Goal: Task Accomplishment & Management: Manage account settings

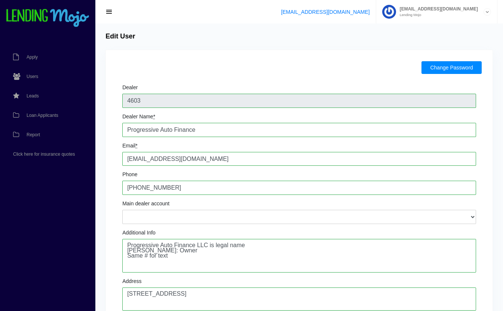
click at [438, 69] on button "Change Password" at bounding box center [451, 67] width 60 height 13
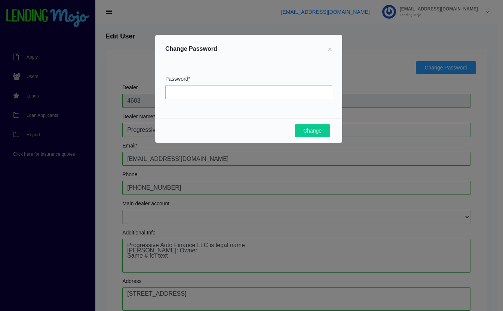
click at [239, 94] on input "Password *" at bounding box center [248, 92] width 167 height 14
type input "Mojo1026!"
click at [315, 132] on button "Change" at bounding box center [313, 131] width 36 height 13
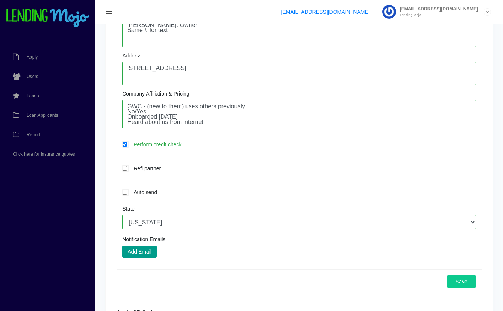
scroll to position [255, 0]
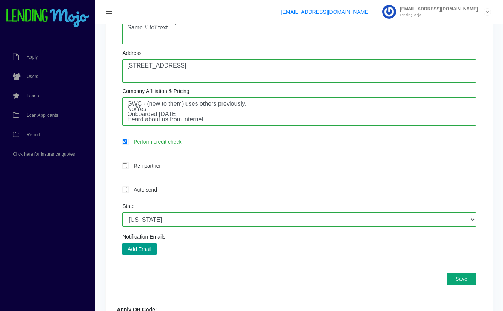
click at [461, 279] on button "Save" at bounding box center [461, 279] width 29 height 13
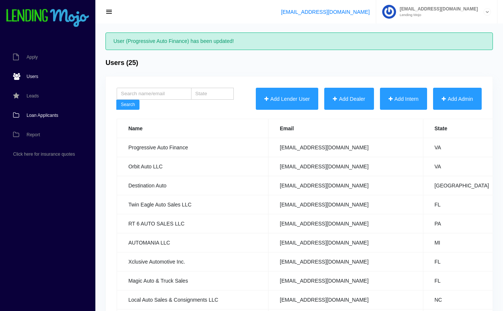
click at [36, 113] on link "Loan Applicants" at bounding box center [44, 115] width 88 height 19
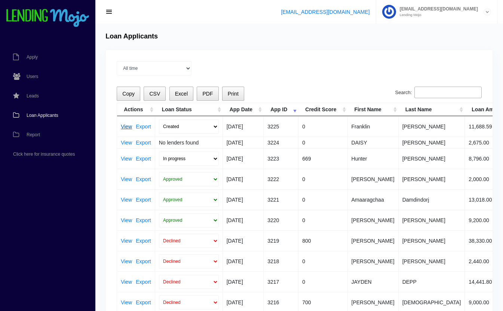
click at [124, 125] on link "View" at bounding box center [126, 126] width 11 height 5
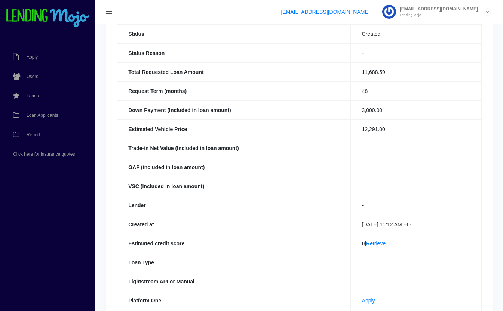
scroll to position [76, 0]
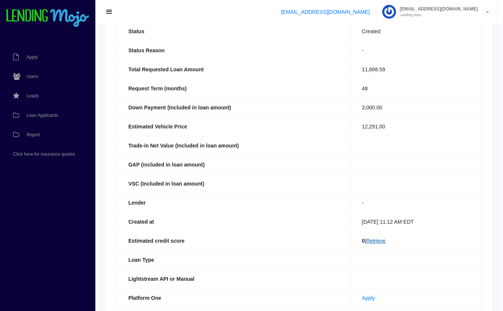
click at [377, 241] on link "Retrieve" at bounding box center [375, 241] width 19 height 6
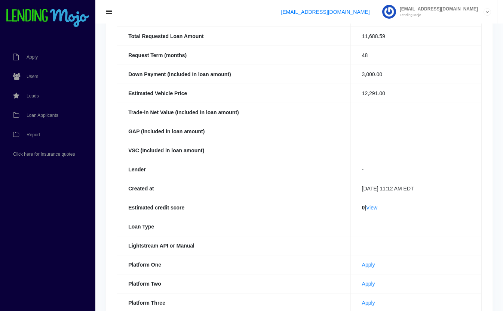
scroll to position [125, 0]
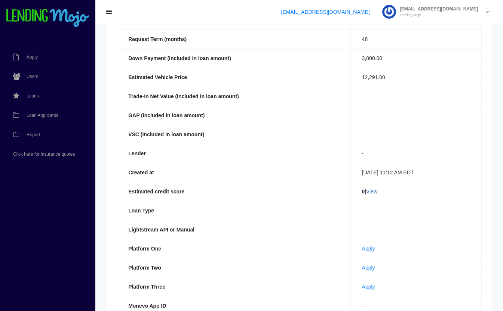
click at [374, 193] on link "View" at bounding box center [371, 192] width 11 height 6
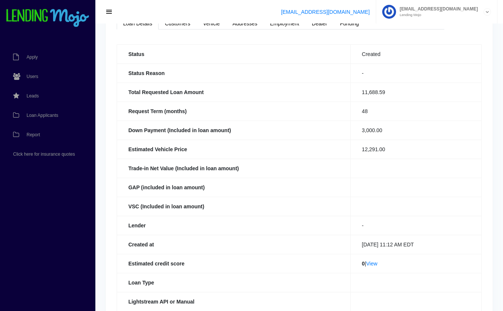
scroll to position [0, 0]
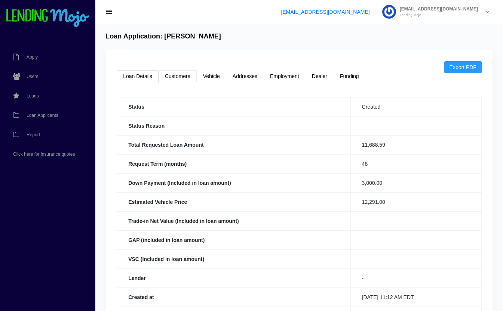
click at [184, 78] on link "Customers" at bounding box center [178, 76] width 38 height 12
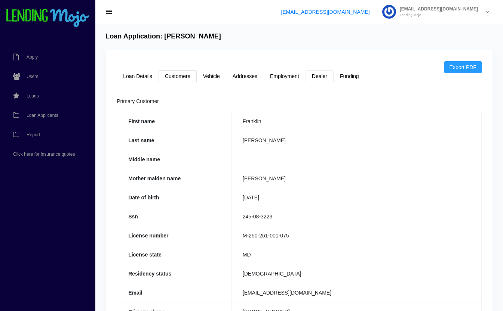
click at [327, 74] on link "Dealer" at bounding box center [320, 76] width 28 height 12
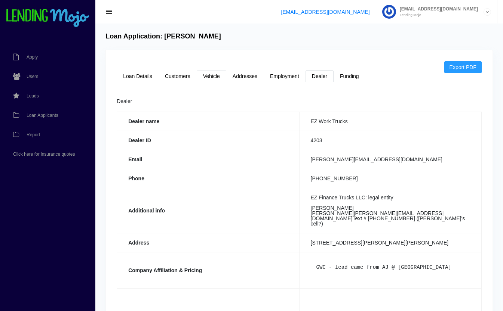
click at [216, 79] on link "Vehicle" at bounding box center [212, 76] width 30 height 12
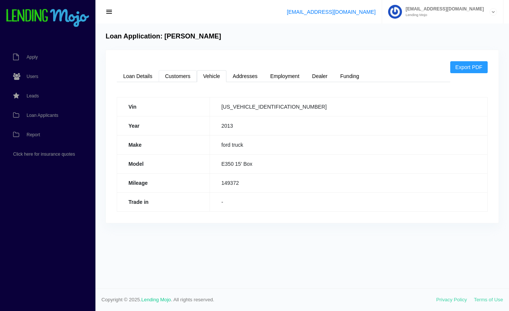
click at [185, 76] on link "Customers" at bounding box center [178, 76] width 38 height 12
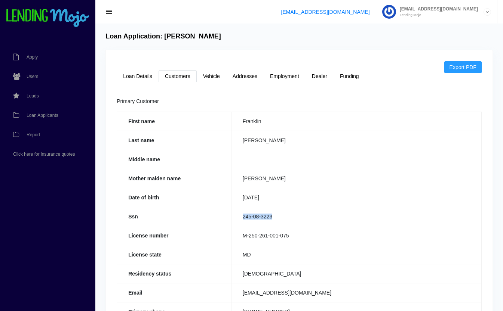
drag, startPoint x: 285, startPoint y: 216, endPoint x: 233, endPoint y: 222, distance: 51.6
click at [233, 222] on td "245-08-3223" at bounding box center [356, 216] width 250 height 19
copy td "245-08-3223"
click at [124, 77] on link "Loan Details" at bounding box center [138, 76] width 42 height 12
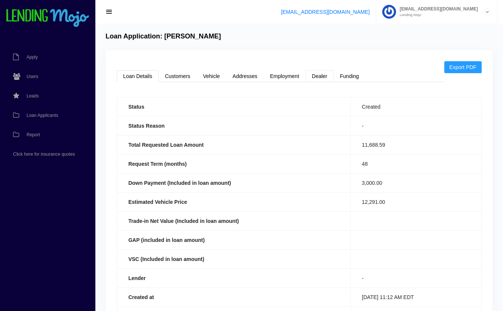
click at [318, 75] on link "Dealer" at bounding box center [320, 76] width 28 height 12
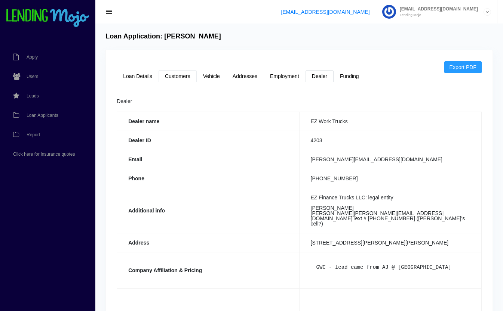
click at [179, 77] on link "Customers" at bounding box center [178, 76] width 38 height 12
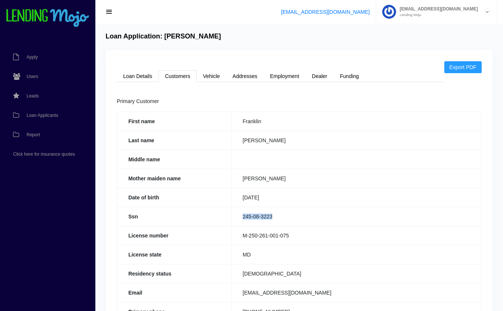
copy td "245-08-3223"
click at [133, 78] on link "Loan Details" at bounding box center [138, 76] width 42 height 12
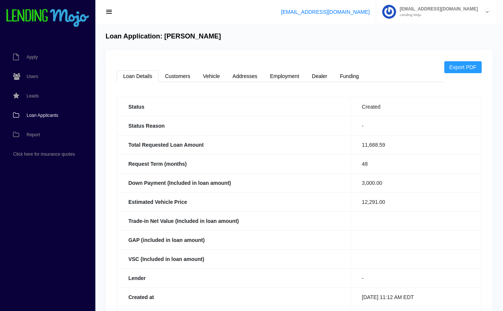
click at [33, 113] on link "Loan Applicants" at bounding box center [44, 115] width 88 height 19
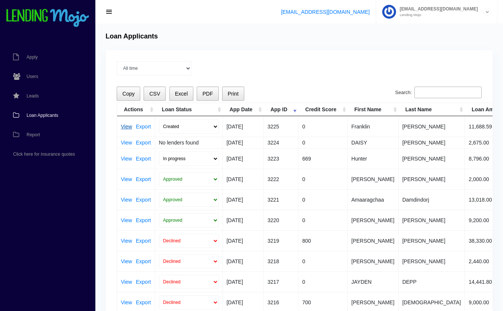
click at [126, 126] on link "View" at bounding box center [126, 126] width 11 height 5
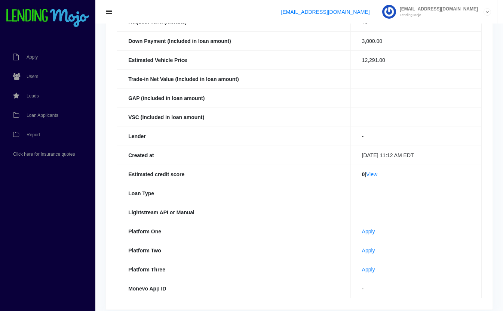
scroll to position [172, 0]
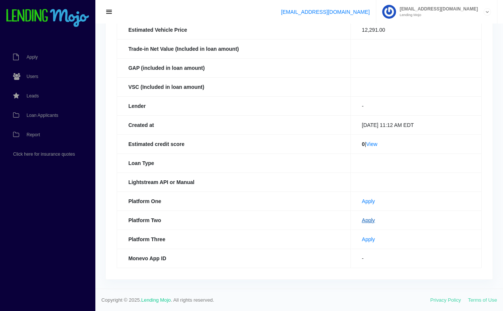
click at [362, 221] on link "Apply" at bounding box center [368, 221] width 13 height 6
click at [47, 117] on span "Loan Applicants" at bounding box center [43, 115] width 32 height 4
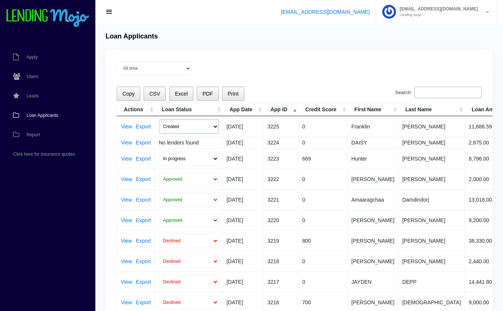
click at [169, 124] on select "Created Submitted" at bounding box center [189, 127] width 60 height 14
select select "submitted"
click at [159, 120] on select "Created Submitted" at bounding box center [189, 127] width 60 height 14
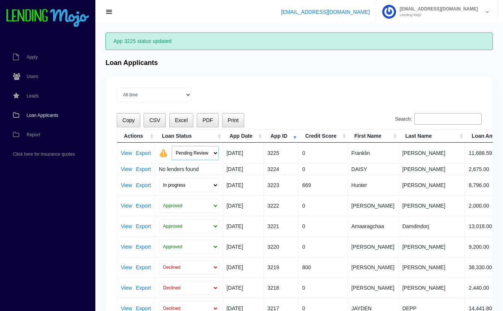
click at [191, 153] on select "Pending Review Approve Decline Unqualified" at bounding box center [195, 153] width 47 height 14
select select "approved"
click at [172, 146] on select "Pending Review Approve Decline Unqualified" at bounding box center [195, 153] width 47 height 14
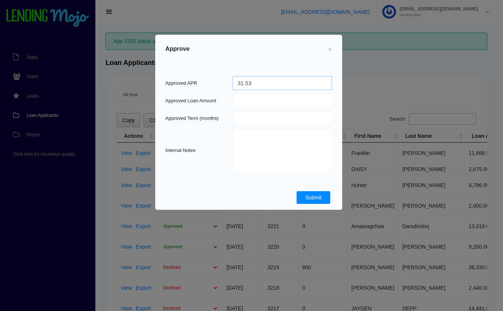
type input "31.53"
type input "12000"
type input "60"
click at [321, 194] on button "Submit" at bounding box center [314, 197] width 34 height 13
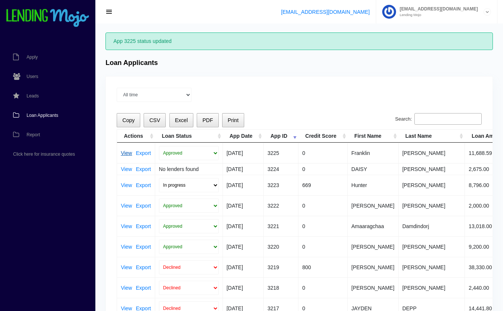
click at [125, 153] on link "View" at bounding box center [126, 153] width 11 height 5
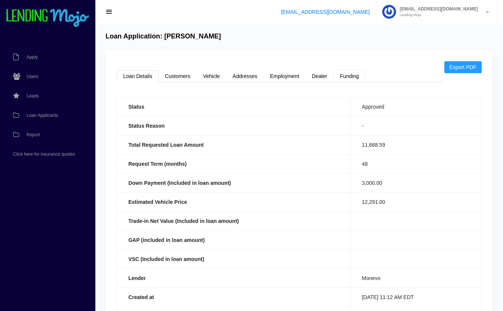
click at [354, 73] on link "Funding" at bounding box center [350, 76] width 32 height 12
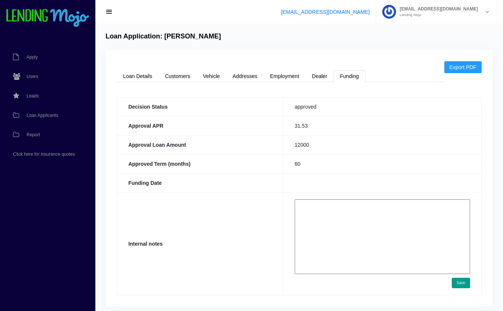
click at [333, 214] on textarea at bounding box center [382, 237] width 175 height 75
paste textarea "https://app.monevo.us/result/489d12a0beec295a43c2c5aefd1ba441"
type textarea "https://app.monevo.us/result/489d12a0beec295a43c2c5aefd1ba441"
click at [463, 278] on td "https://app.monevo.us/result/489d12a0beec295a43c2c5aefd1ba441 Save" at bounding box center [382, 244] width 198 height 103
click at [464, 282] on button "Save" at bounding box center [461, 283] width 18 height 10
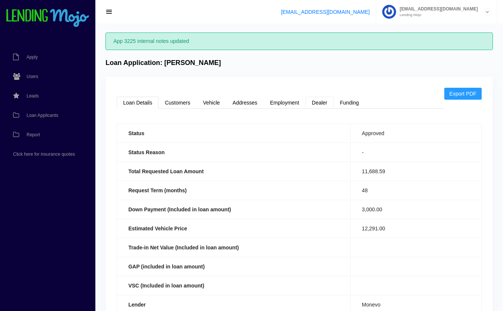
click at [323, 101] on link "Dealer" at bounding box center [320, 103] width 28 height 12
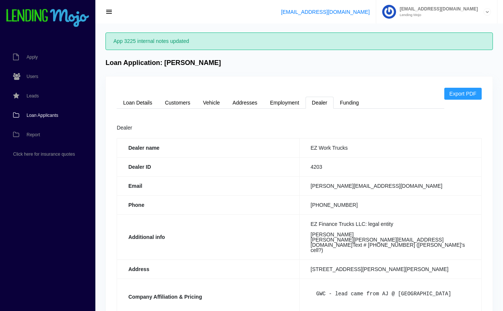
click at [50, 116] on span "Loan Applicants" at bounding box center [43, 115] width 32 height 4
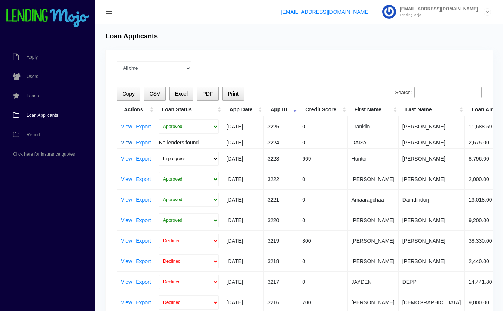
click at [126, 143] on link "View" at bounding box center [126, 142] width 11 height 5
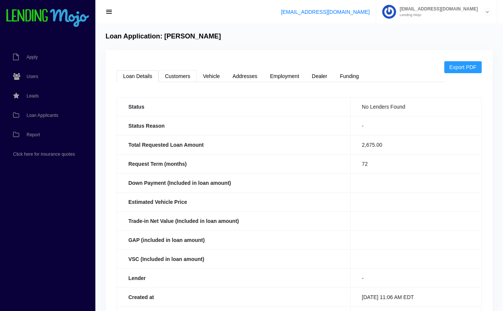
click at [178, 76] on link "Customers" at bounding box center [178, 76] width 38 height 12
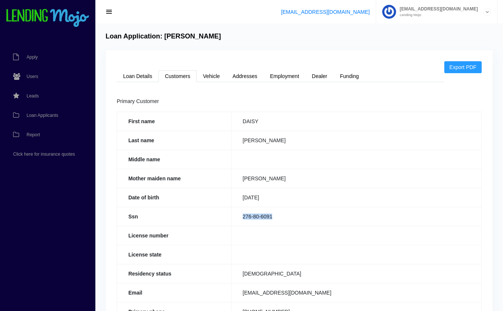
drag, startPoint x: 279, startPoint y: 216, endPoint x: 237, endPoint y: 218, distance: 42.3
click at [237, 218] on td "276-80-6091" at bounding box center [356, 216] width 250 height 19
copy td "276-80-6091"
click at [145, 76] on link "Loan Details" at bounding box center [138, 76] width 42 height 12
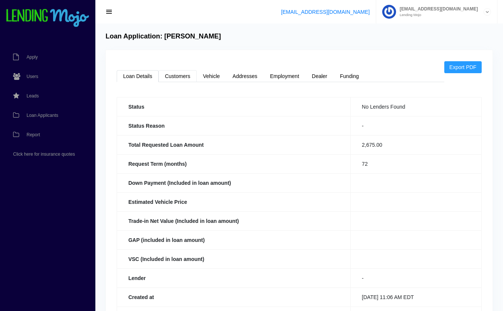
click at [180, 77] on link "Customers" at bounding box center [178, 76] width 38 height 12
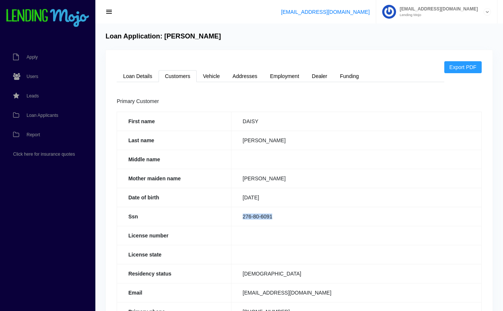
copy td "276-80-6091"
click at [140, 82] on link "Loan Details" at bounding box center [138, 76] width 42 height 12
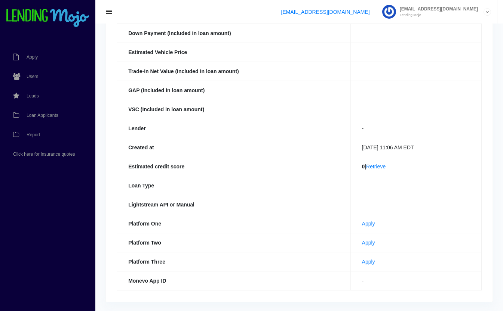
scroll to position [172, 0]
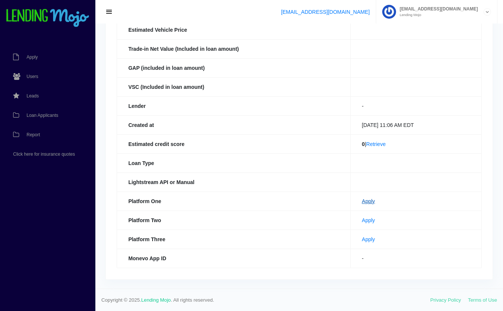
click at [362, 202] on link "Apply" at bounding box center [368, 202] width 13 height 6
click at [363, 221] on link "Apply" at bounding box center [368, 221] width 13 height 6
click at [44, 111] on link "Loan Applicants" at bounding box center [44, 115] width 88 height 19
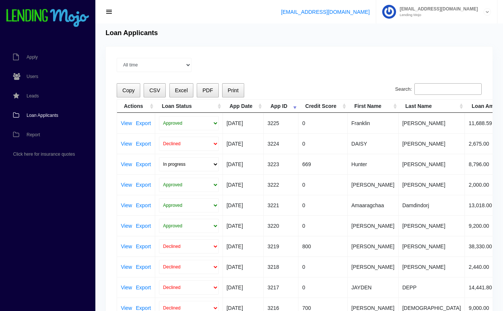
scroll to position [3, 0]
click at [463, 85] on input "Search:" at bounding box center [447, 89] width 67 height 12
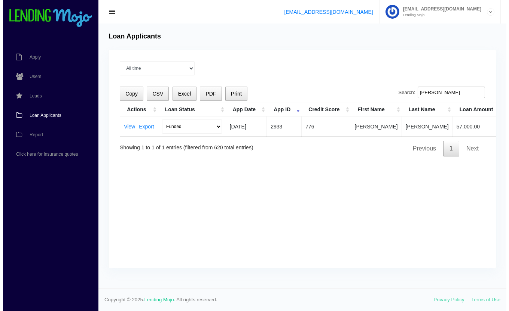
scroll to position [0, 0]
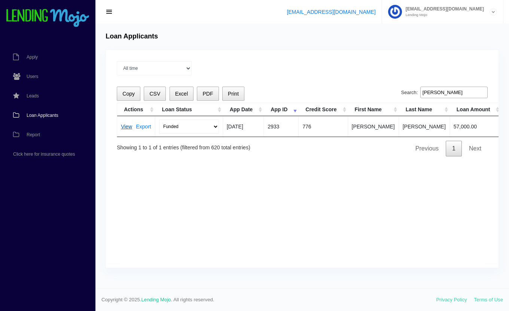
type input "rory"
click at [124, 126] on link "View" at bounding box center [126, 126] width 11 height 5
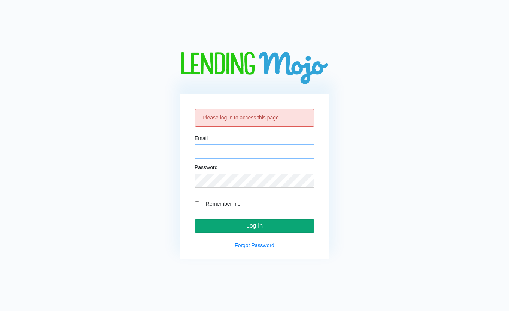
type input "cara@lendingmojo.com"
click at [264, 228] on input "Log In" at bounding box center [254, 226] width 120 height 13
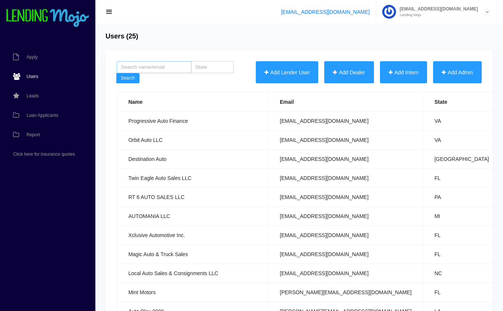
click at [160, 65] on input "search" at bounding box center [154, 67] width 75 height 12
click at [39, 116] on span "Loan Applicants" at bounding box center [43, 115] width 32 height 4
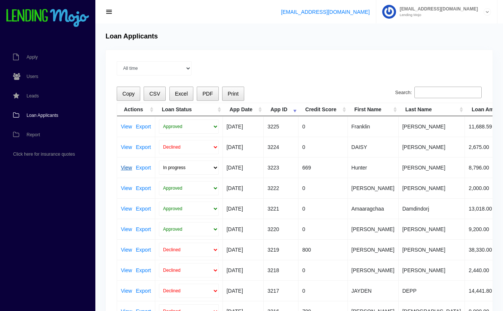
click at [123, 169] on link "View" at bounding box center [126, 167] width 11 height 5
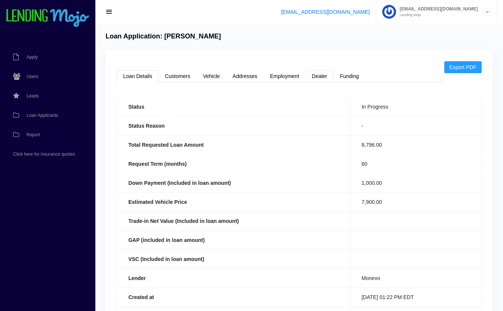
click at [319, 76] on link "Dealer" at bounding box center [320, 76] width 28 height 12
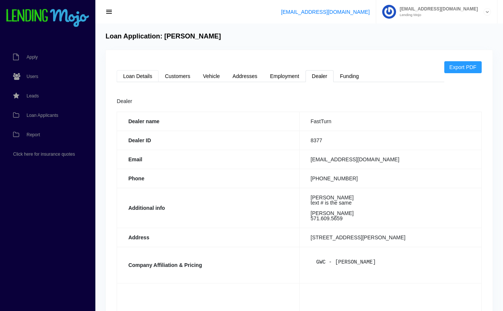
click at [132, 73] on link "Loan Details" at bounding box center [138, 76] width 42 height 12
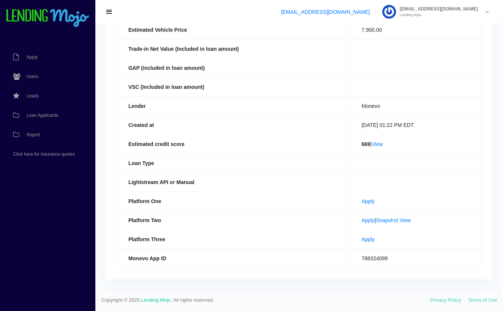
scroll to position [172, 0]
click at [398, 221] on link "Snapshot View" at bounding box center [393, 221] width 35 height 6
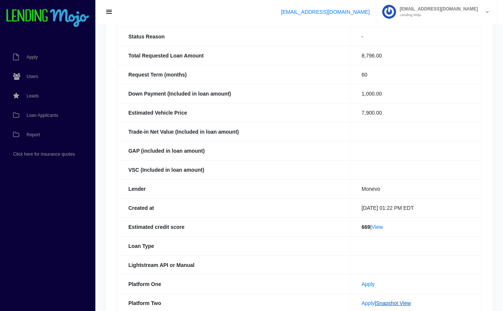
scroll to position [0, 0]
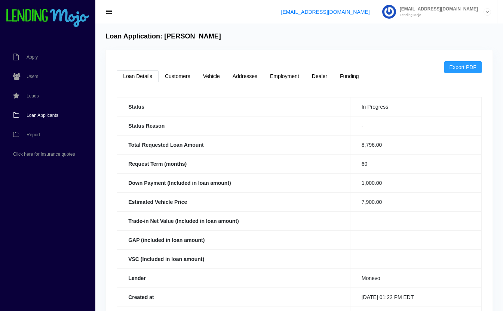
click at [43, 117] on span "Loan Applicants" at bounding box center [43, 115] width 32 height 4
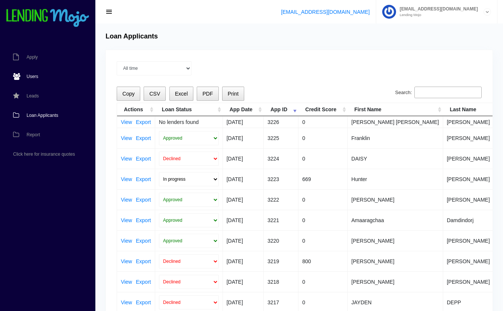
click at [33, 77] on span "Users" at bounding box center [33, 76] width 12 height 4
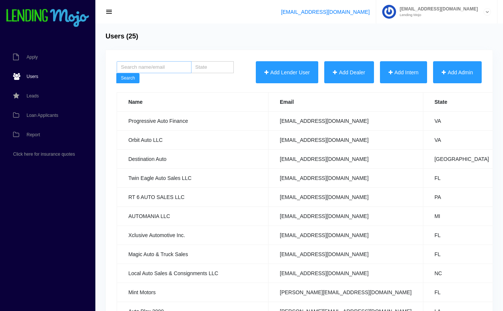
click at [167, 61] on input "search" at bounding box center [154, 67] width 75 height 12
type input "truck"
click at [116, 73] on button "Search" at bounding box center [127, 78] width 23 height 10
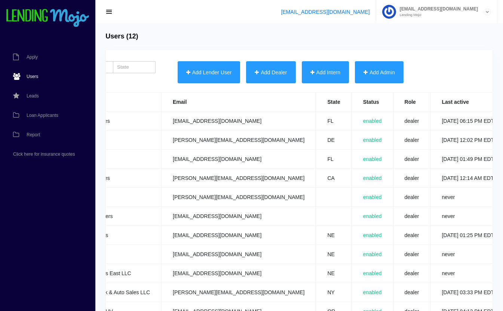
scroll to position [0, 267]
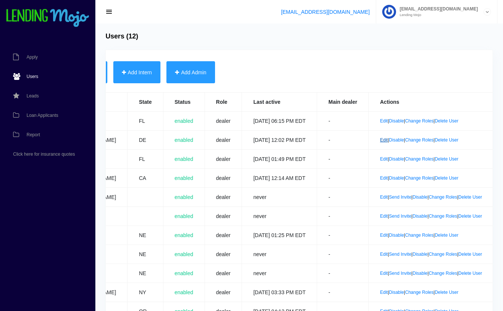
click at [380, 140] on link "Edit" at bounding box center [384, 140] width 8 height 5
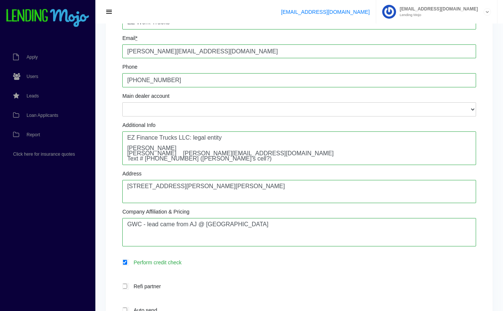
scroll to position [120, 0]
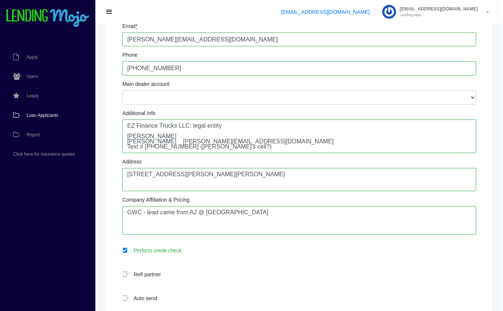
click at [40, 116] on span "Loan Applicants" at bounding box center [43, 115] width 32 height 4
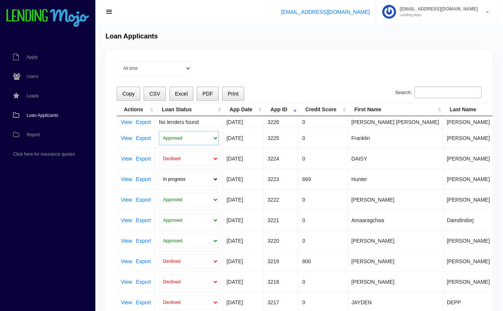
click at [193, 137] on select "Approved In Progress Funded Did not fund Declined" at bounding box center [189, 138] width 60 height 14
select select "in_progress"
click at [159, 131] on select "Approved In Progress Funded Did not fund Declined" at bounding box center [189, 138] width 60 height 14
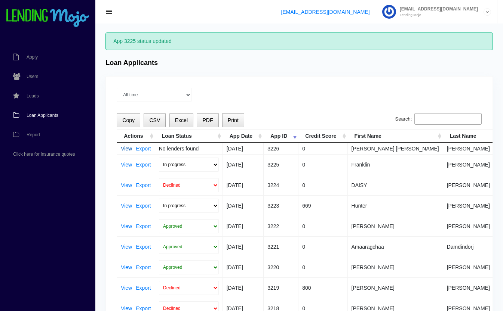
click at [123, 150] on link "View" at bounding box center [126, 148] width 11 height 5
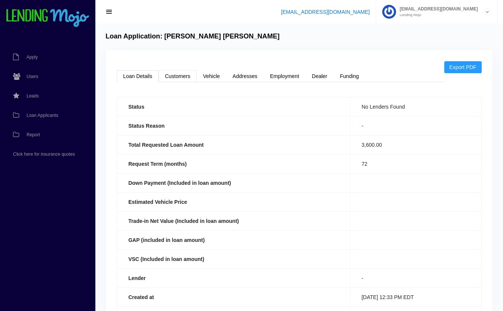
click at [174, 77] on link "Customers" at bounding box center [178, 76] width 38 height 12
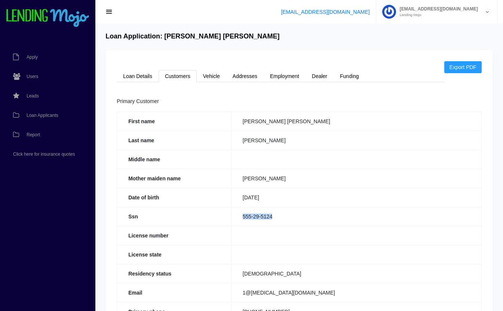
drag, startPoint x: 278, startPoint y: 211, endPoint x: 231, endPoint y: 222, distance: 48.9
click at [231, 222] on tr "Ssn 555-29-5124" at bounding box center [299, 216] width 365 height 19
copy tr "555-29-5124"
click at [137, 78] on link "Loan Details" at bounding box center [138, 76] width 42 height 12
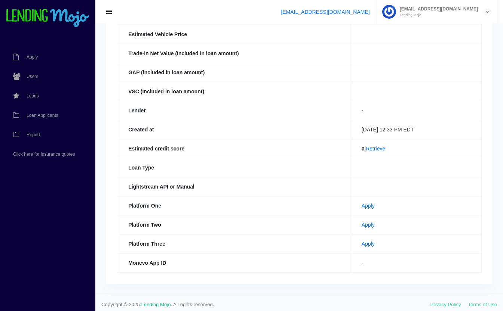
scroll to position [172, 0]
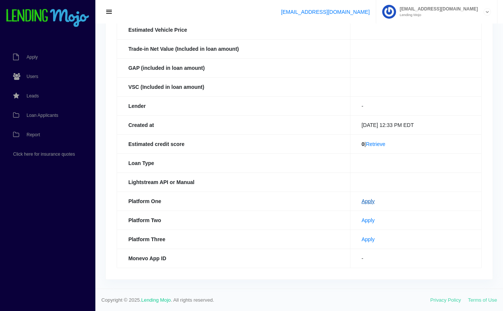
click at [363, 204] on link "Apply" at bounding box center [368, 202] width 13 height 6
click at [362, 220] on link "Apply" at bounding box center [368, 221] width 13 height 6
click at [36, 113] on span "Loan Applicants" at bounding box center [43, 115] width 32 height 4
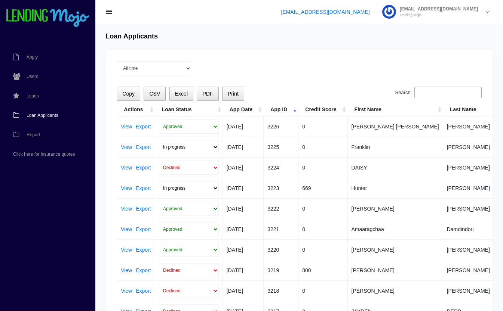
click at [443, 90] on input "Search:" at bounding box center [447, 93] width 67 height 12
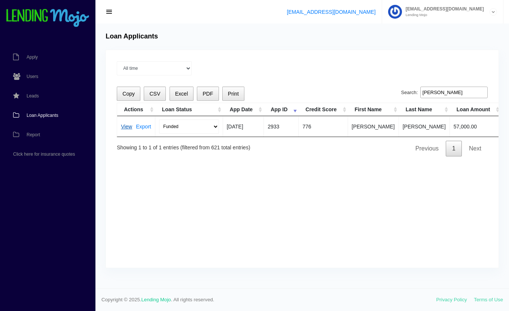
type input "[PERSON_NAME]"
click at [129, 126] on link "View" at bounding box center [126, 126] width 11 height 5
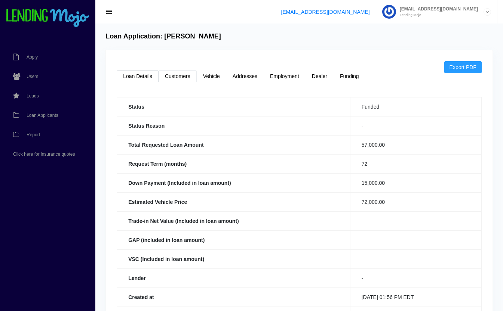
click at [183, 80] on link "Customers" at bounding box center [178, 76] width 38 height 12
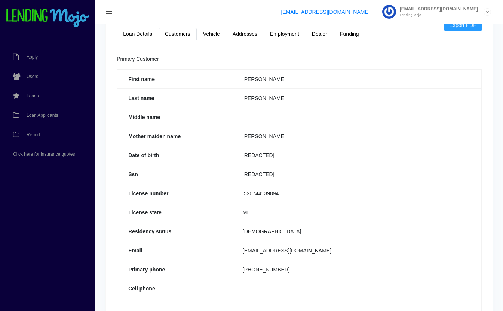
scroll to position [43, 0]
click at [137, 36] on link "Loan Details" at bounding box center [138, 33] width 42 height 12
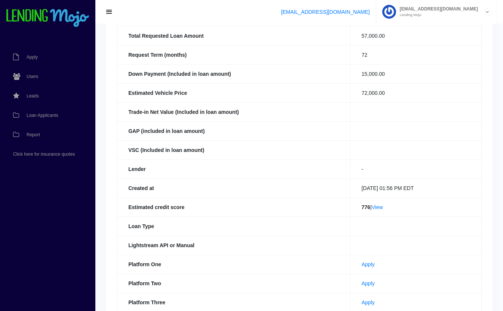
scroll to position [109, 0]
click at [378, 210] on link "View" at bounding box center [377, 208] width 11 height 6
click at [44, 117] on span "Loan Applicants" at bounding box center [43, 115] width 32 height 4
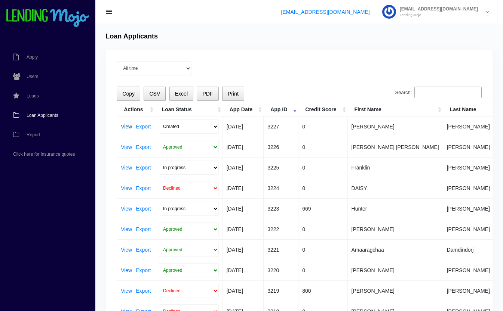
click at [126, 125] on link "View" at bounding box center [126, 126] width 11 height 5
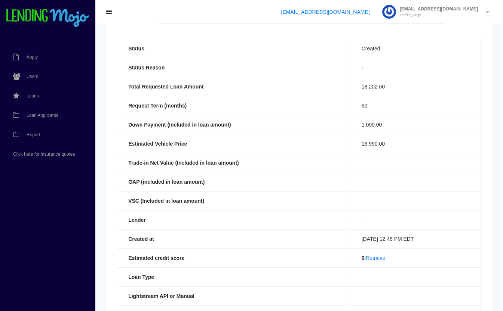
scroll to position [56, 0]
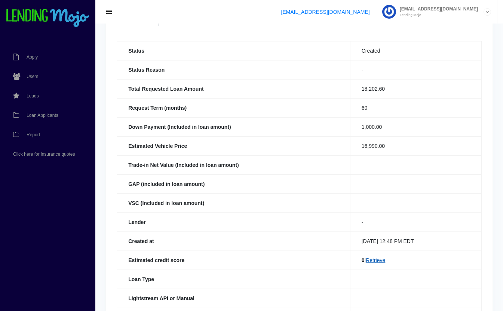
click at [375, 259] on link "Retrieve" at bounding box center [375, 261] width 19 height 6
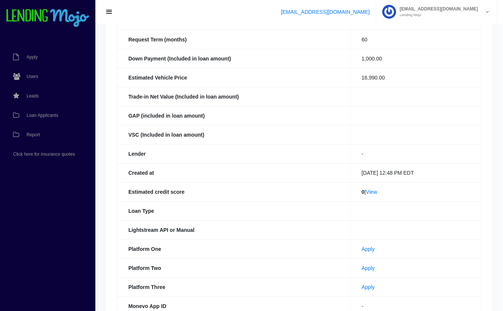
scroll to position [128, 0]
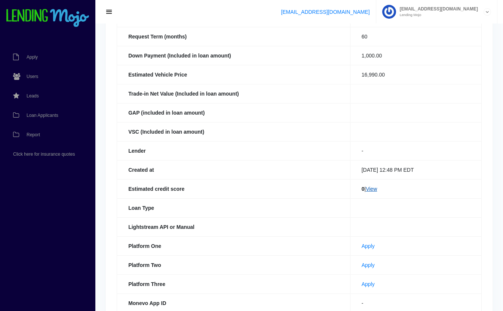
click at [372, 188] on link "View" at bounding box center [371, 189] width 11 height 6
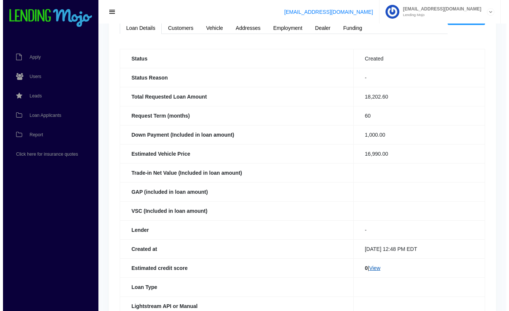
scroll to position [0, 0]
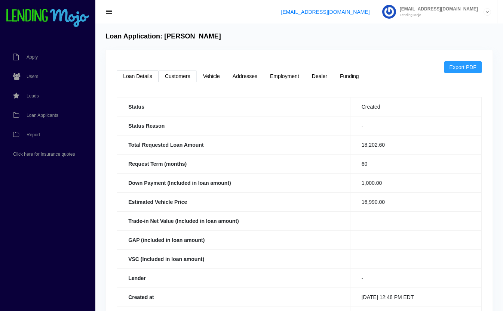
click at [182, 76] on link "Customers" at bounding box center [178, 76] width 38 height 12
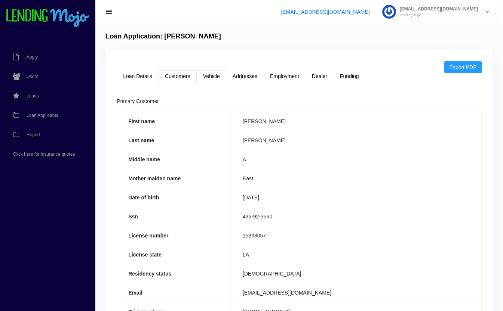
click at [217, 75] on link "Vehicle" at bounding box center [212, 76] width 30 height 12
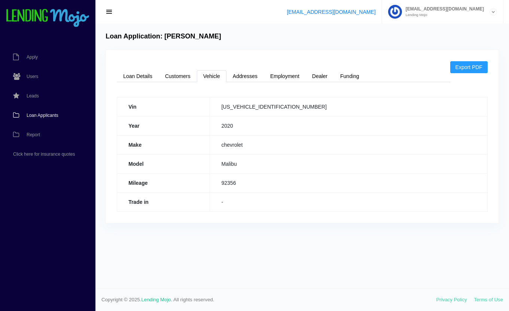
click at [34, 116] on span "Loan Applicants" at bounding box center [43, 115] width 32 height 4
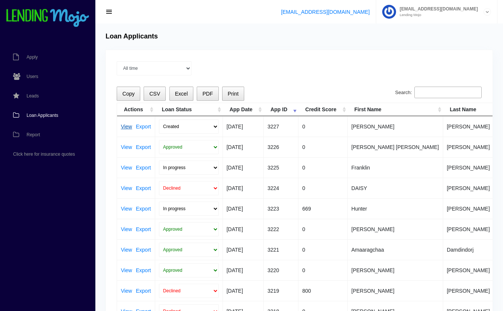
click at [126, 127] on link "View" at bounding box center [126, 126] width 11 height 5
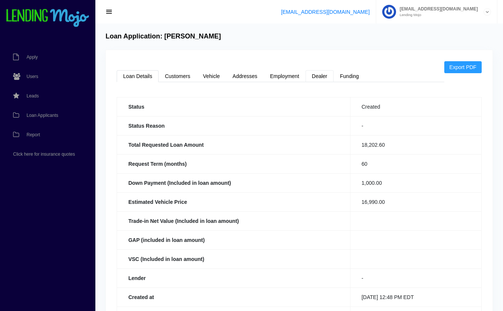
click at [322, 76] on link "Dealer" at bounding box center [320, 76] width 28 height 12
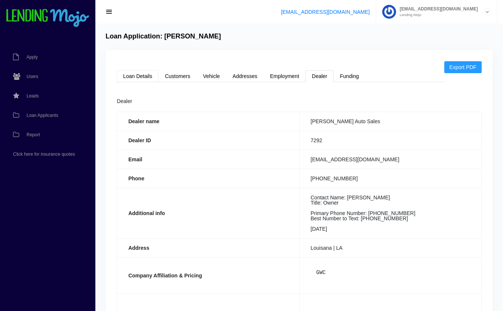
click at [138, 79] on link "Loan Details" at bounding box center [138, 76] width 42 height 12
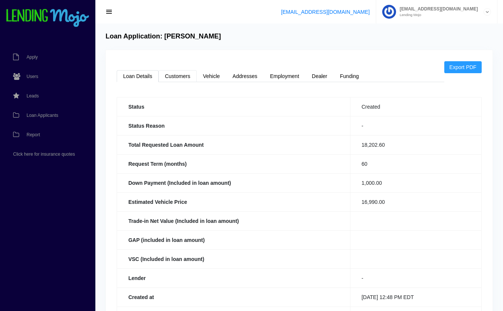
click at [185, 79] on link "Customers" at bounding box center [178, 76] width 38 height 12
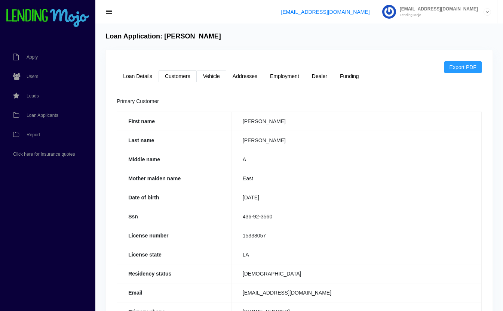
click at [213, 71] on link "Vehicle" at bounding box center [212, 76] width 30 height 12
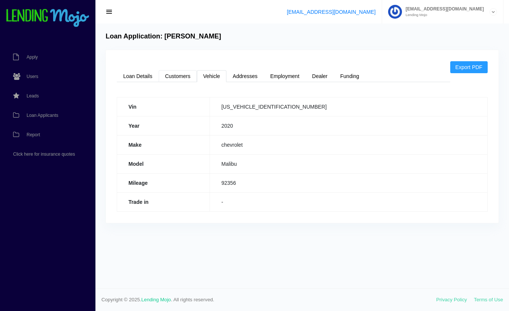
click at [184, 77] on link "Customers" at bounding box center [178, 76] width 38 height 12
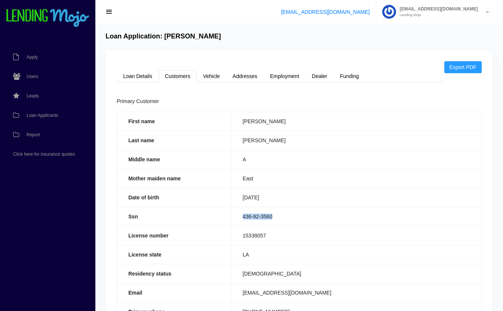
drag, startPoint x: 280, startPoint y: 217, endPoint x: 227, endPoint y: 220, distance: 52.4
click at [227, 220] on tr "Ssn 436-92-3560" at bounding box center [299, 216] width 365 height 19
copy tr "436-92-3560"
click at [142, 77] on link "Loan Details" at bounding box center [138, 76] width 42 height 12
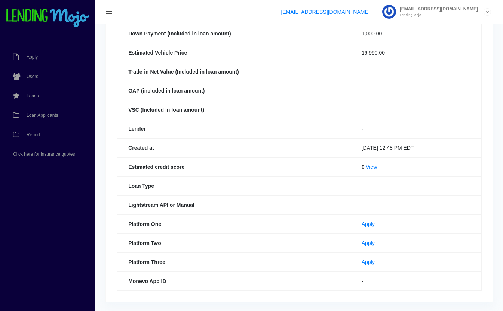
scroll to position [172, 0]
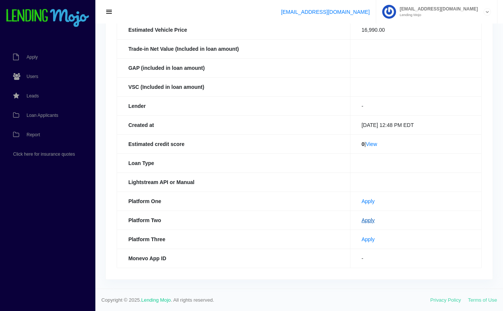
click at [362, 220] on link "Apply" at bounding box center [368, 221] width 13 height 6
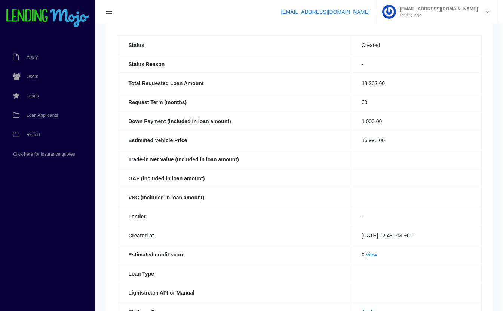
scroll to position [0, 0]
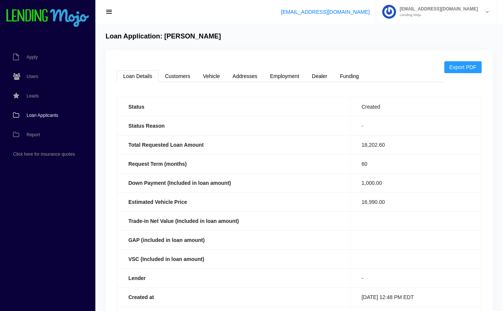
click at [36, 116] on span "Loan Applicants" at bounding box center [43, 115] width 32 height 4
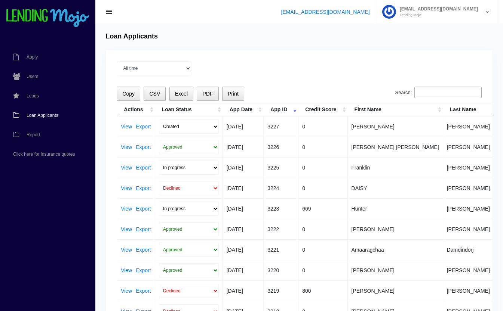
click at [438, 90] on input "Search:" at bounding box center [447, 93] width 67 height 12
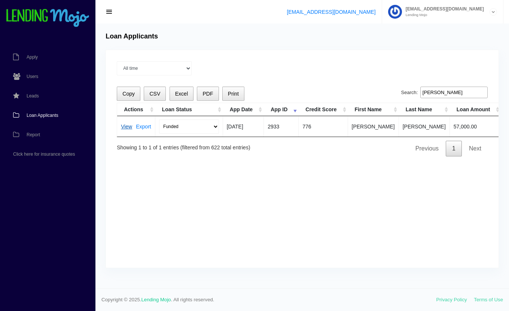
type input "Rory"
click at [125, 126] on link "View" at bounding box center [126, 126] width 11 height 5
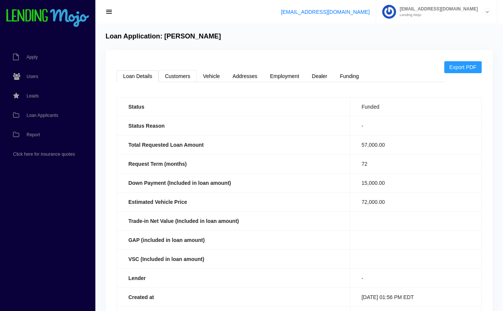
click at [185, 78] on link "Customers" at bounding box center [178, 76] width 38 height 12
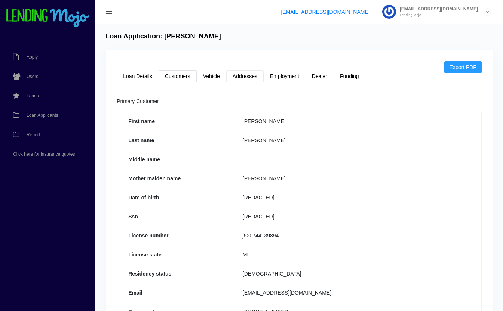
click at [242, 72] on link "Addresses" at bounding box center [244, 76] width 37 height 12
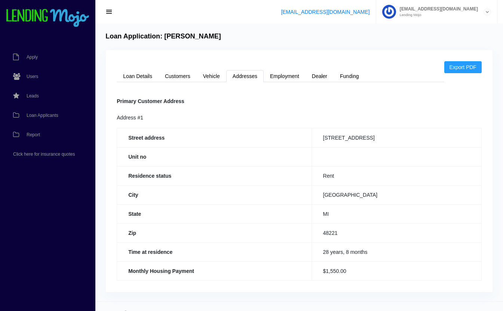
scroll to position [0, 0]
click at [139, 72] on link "Loan Details" at bounding box center [138, 76] width 42 height 12
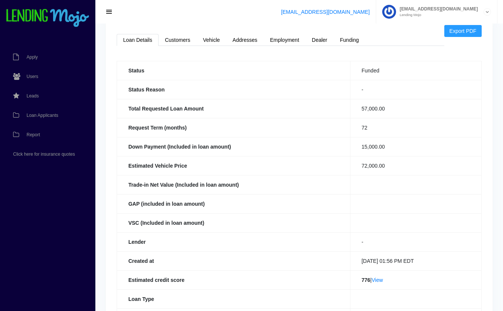
scroll to position [33, 0]
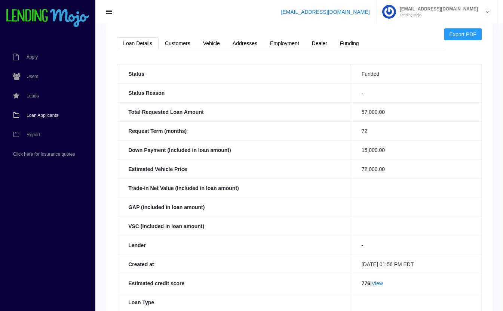
click at [37, 114] on span "Loan Applicants" at bounding box center [43, 115] width 32 height 4
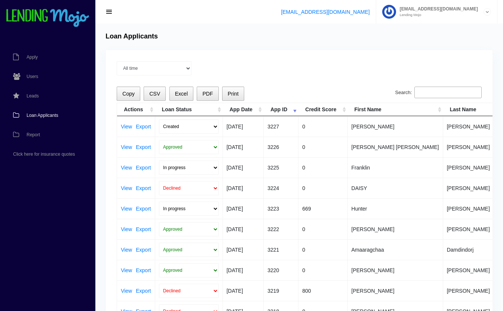
click at [453, 90] on input "Search:" at bounding box center [447, 93] width 67 height 12
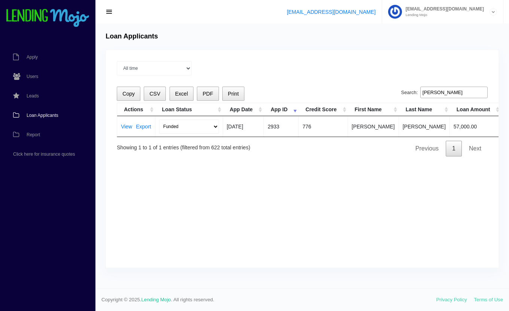
type input "[PERSON_NAME]"
click at [40, 115] on span "Loan Applicants" at bounding box center [43, 115] width 32 height 4
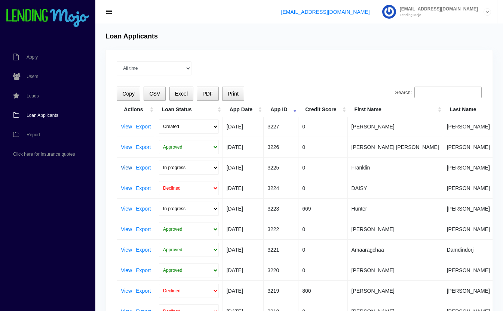
click at [127, 166] on link "View" at bounding box center [126, 167] width 11 height 5
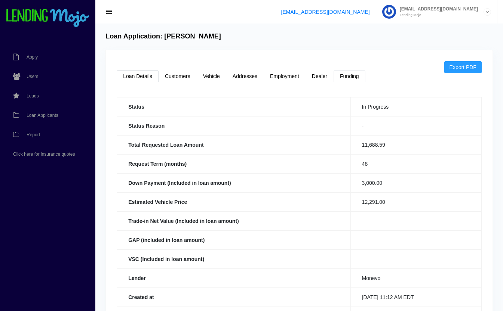
click at [354, 80] on link "Funding" at bounding box center [350, 76] width 32 height 12
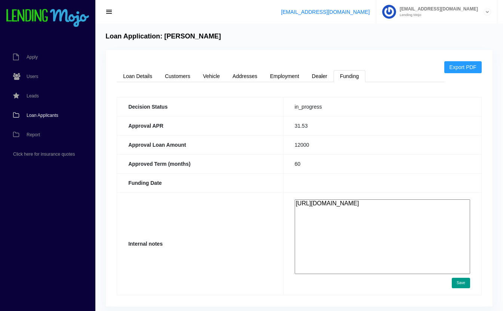
click at [53, 117] on span "Loan Applicants" at bounding box center [43, 115] width 32 height 4
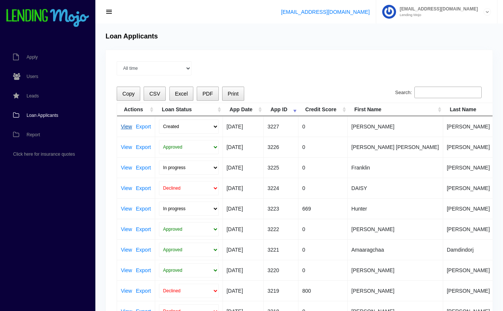
click at [128, 126] on link "View" at bounding box center [126, 126] width 11 height 5
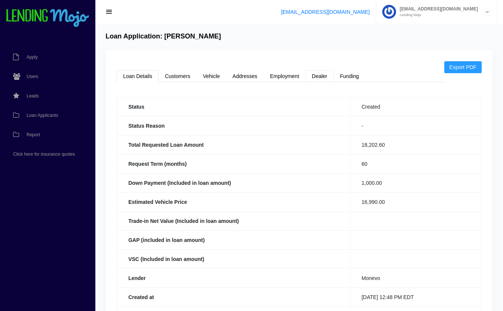
click at [323, 76] on link "Dealer" at bounding box center [320, 76] width 28 height 12
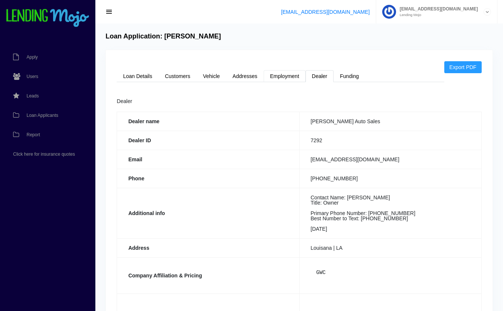
click at [289, 76] on link "Employment" at bounding box center [285, 76] width 42 height 12
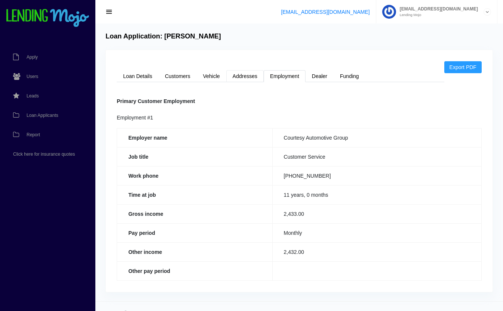
click at [245, 77] on link "Addresses" at bounding box center [244, 76] width 37 height 12
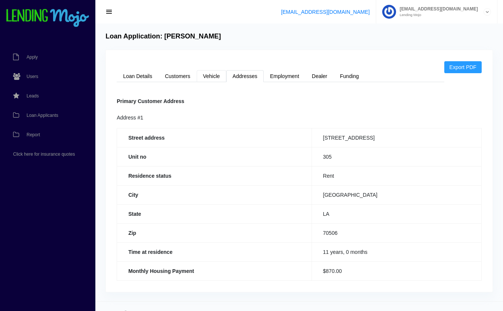
click at [211, 79] on link "Vehicle" at bounding box center [212, 76] width 30 height 12
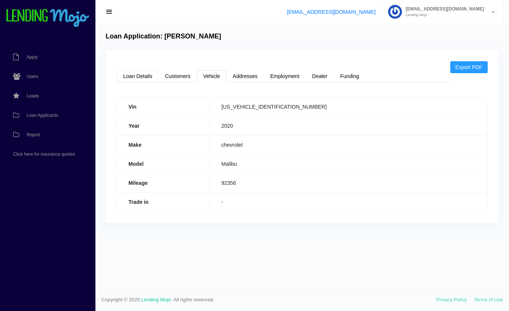
click at [133, 75] on link "Loan Details" at bounding box center [138, 76] width 42 height 12
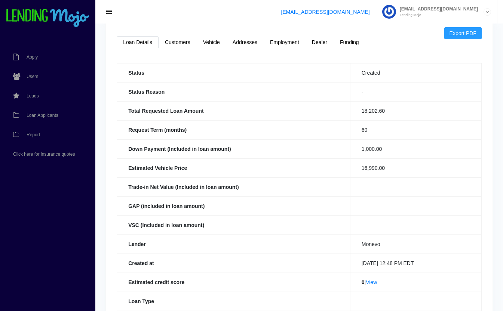
scroll to position [71, 0]
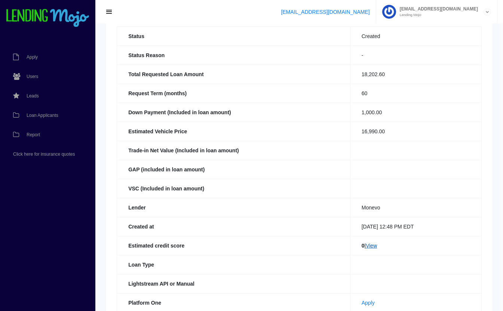
click at [371, 246] on link "View" at bounding box center [371, 246] width 11 height 6
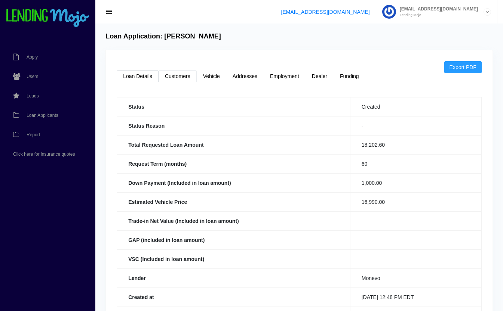
click at [181, 73] on link "Customers" at bounding box center [178, 76] width 38 height 12
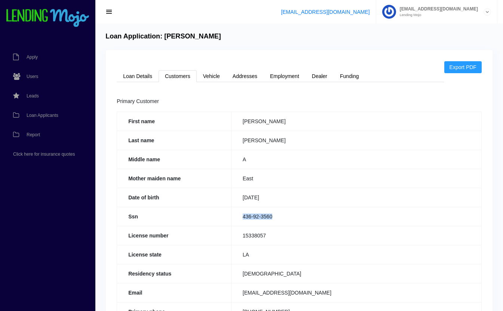
drag, startPoint x: 283, startPoint y: 215, endPoint x: 240, endPoint y: 224, distance: 43.6
click at [240, 224] on td "436-92-3560" at bounding box center [356, 216] width 250 height 19
copy td "436-92-3560"
click at [151, 79] on link "Loan Details" at bounding box center [138, 76] width 42 height 12
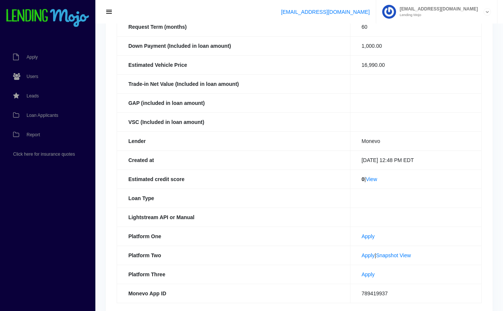
scroll to position [172, 0]
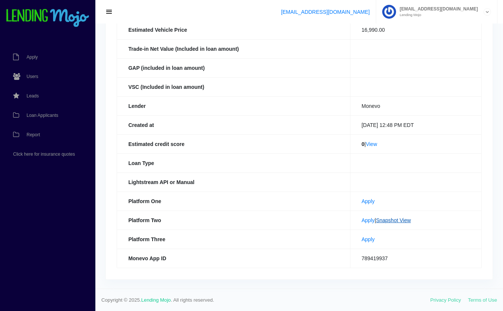
click at [391, 220] on link "Snapshot View" at bounding box center [393, 221] width 35 height 6
click at [50, 114] on span "Loan Applicants" at bounding box center [43, 115] width 32 height 4
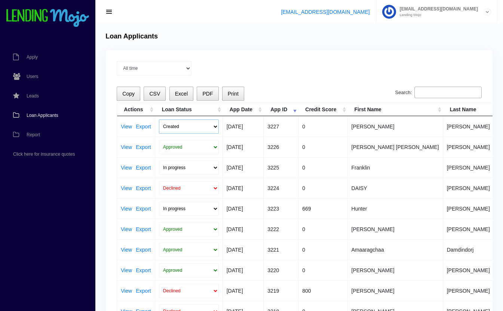
click at [177, 126] on select "Created Submitted" at bounding box center [189, 127] width 60 height 14
select select "submitted"
click at [159, 120] on select "Created Submitted" at bounding box center [189, 127] width 60 height 14
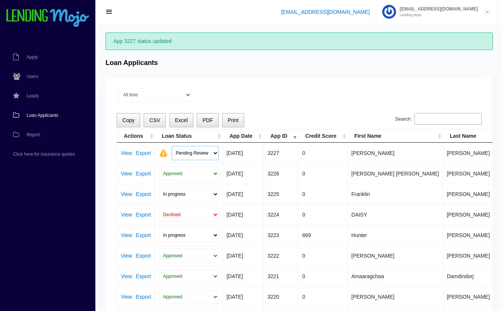
click at [186, 154] on select "Pending Review Approve Decline Unqualified" at bounding box center [195, 153] width 47 height 14
select select "declined"
click at [172, 146] on select "Pending Review Approve Decline Unqualified" at bounding box center [195, 153] width 47 height 14
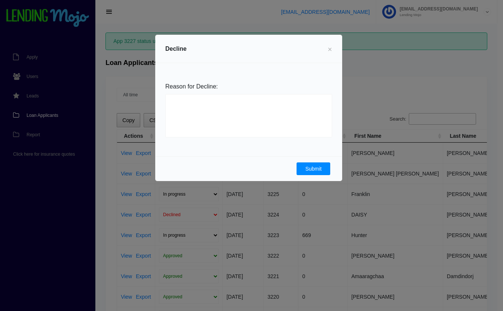
click at [308, 170] on button "Submit" at bounding box center [314, 169] width 34 height 13
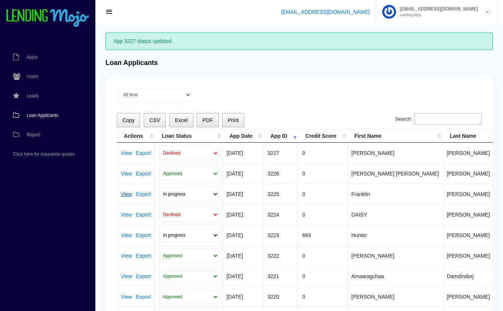
click at [124, 196] on link "View" at bounding box center [126, 194] width 11 height 5
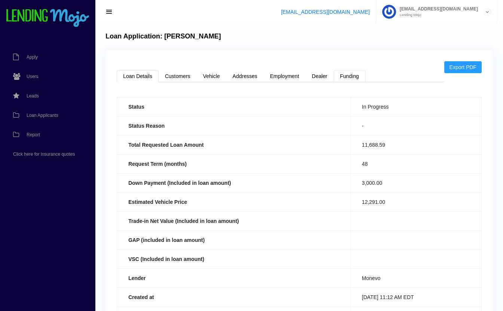
click at [356, 75] on link "Funding" at bounding box center [350, 76] width 32 height 12
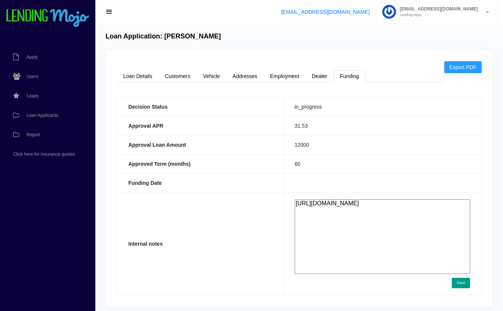
click at [354, 222] on textarea "[URL][DOMAIN_NAME]" at bounding box center [382, 237] width 175 height 75
paste textarea "[URL][DOMAIN_NAME]"
type textarea "[URL][DOMAIN_NAME] [URL][DOMAIN_NAME]"
click at [461, 283] on button "Save" at bounding box center [461, 283] width 18 height 10
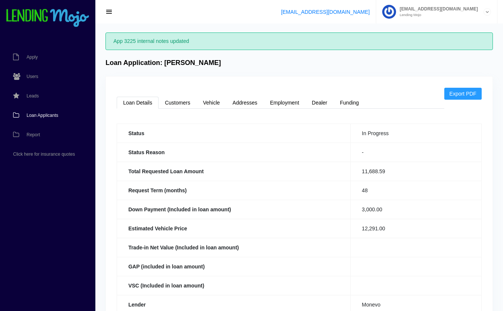
click at [43, 114] on span "Loan Applicants" at bounding box center [43, 115] width 32 height 4
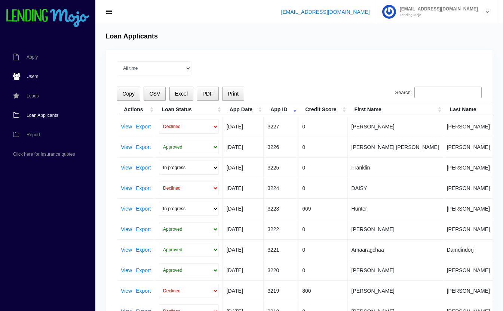
click at [31, 76] on span "Users" at bounding box center [33, 76] width 12 height 4
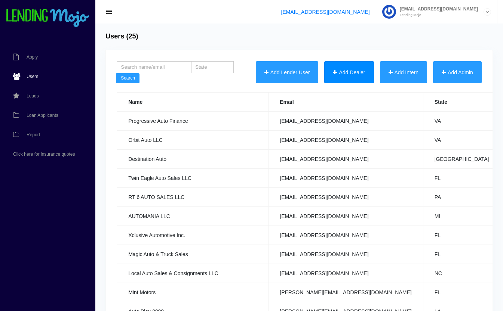
click at [357, 67] on button "Add Dealer" at bounding box center [348, 72] width 49 height 22
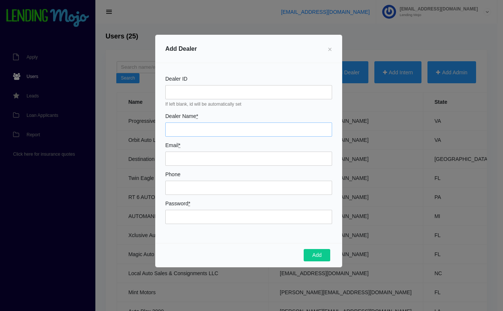
click at [182, 131] on input "Dealer Name *" at bounding box center [248, 130] width 167 height 14
type input "HW Auto Wholesale"
type input "[EMAIL_ADDRESS][DOMAIN_NAME]"
type input "7575677080"
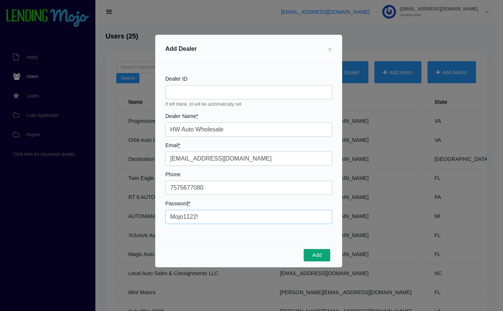
type input "Mojo1122!"
click at [320, 255] on button "Add" at bounding box center [317, 255] width 27 height 13
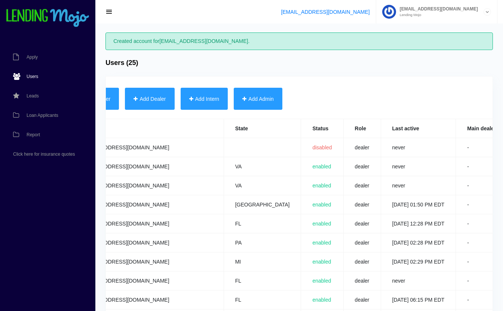
scroll to position [0, 295]
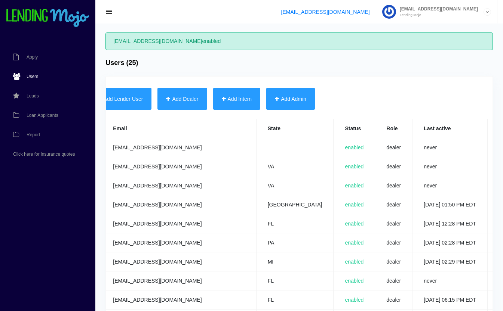
scroll to position [0, 294]
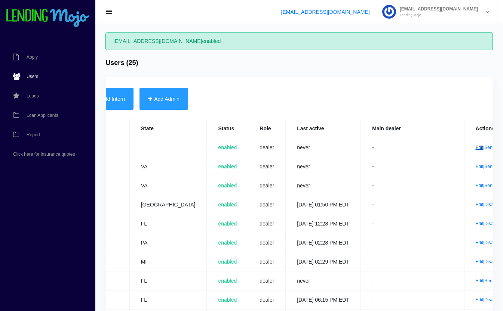
click at [476, 146] on link "Edit" at bounding box center [480, 147] width 8 height 5
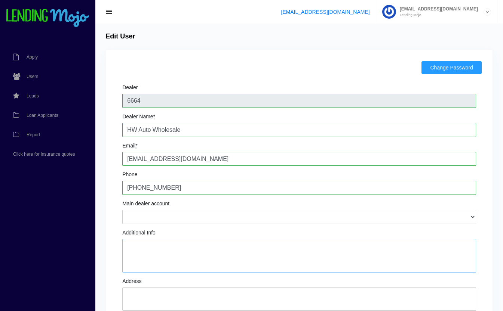
click at [151, 253] on textarea "Additional Info" at bounding box center [299, 256] width 354 height 34
click at [176, 248] on textarea "[PERSON_NAME]: Owner [PERSON_NAME] Text # 703.628.9164" at bounding box center [299, 256] width 354 height 34
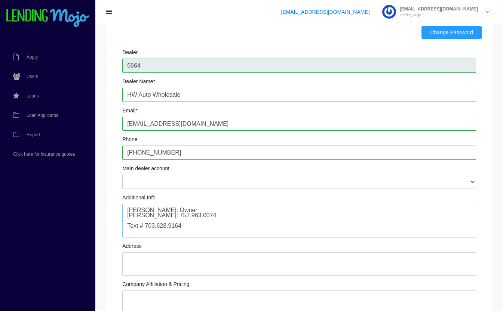
scroll to position [36, 0]
type textarea "[PERSON_NAME]: Owner [PERSON_NAME]: 757.963.0074 Text # 703.628.9164"
click at [262, 258] on textarea "Address" at bounding box center [299, 263] width 354 height 23
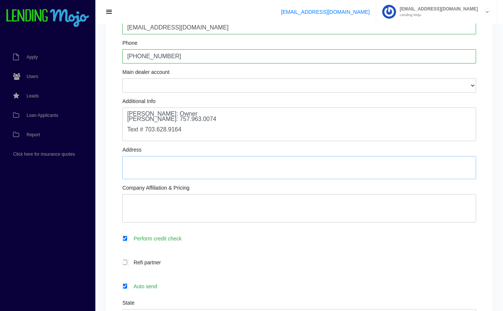
scroll to position [159, 0]
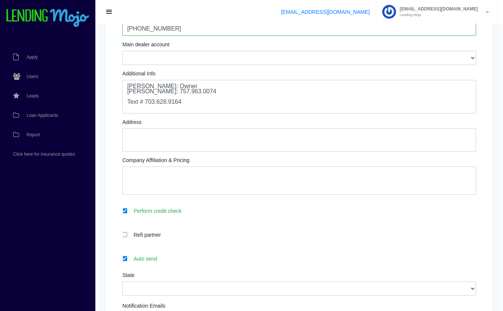
click at [197, 258] on label "Auto send" at bounding box center [303, 259] width 346 height 9
click at [127, 258] on input "Auto send" at bounding box center [124, 259] width 5 height 5
checkbox input "false"
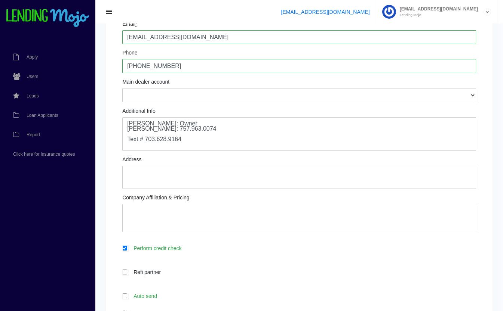
scroll to position [123, 0]
click at [253, 172] on textarea "Address" at bounding box center [299, 176] width 354 height 23
type textarea "6400 E. Virginia Beach Blvd Norfolk, VA 23502"
click at [344, 219] on textarea "Company Affiliation & Pricing" at bounding box center [299, 217] width 354 height 28
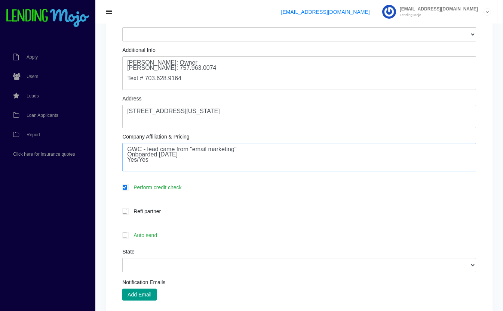
scroll to position [182, 0]
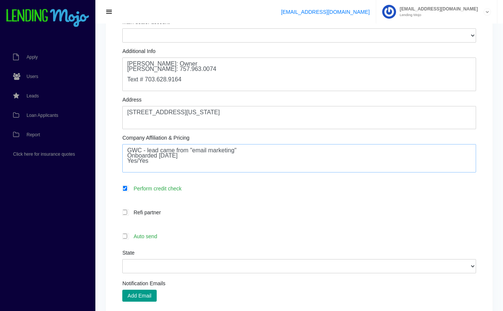
type textarea "GWC - lead came from "email marketing" Onboarded 09.05.25 Yes/Yes"
click at [225, 265] on select "Alabama Alaska Arizona Arkansas California Colorado Connecticut Delaware Distri…" at bounding box center [299, 267] width 354 height 14
select select "VA"
click at [122, 260] on select "Alabama Alaska Arizona Arkansas California Colorado Connecticut Delaware Distri…" at bounding box center [299, 267] width 354 height 14
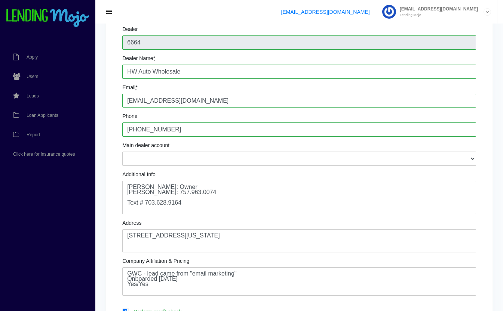
scroll to position [57, 0]
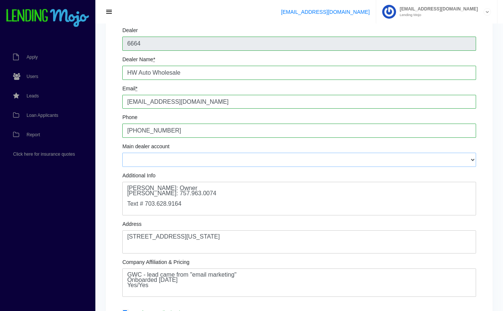
click at [262, 167] on select "112 Auto Sales - tom@112autosales.com 2480 Autos LLC - 2480autosales@gmail.com …" at bounding box center [299, 160] width 354 height 14
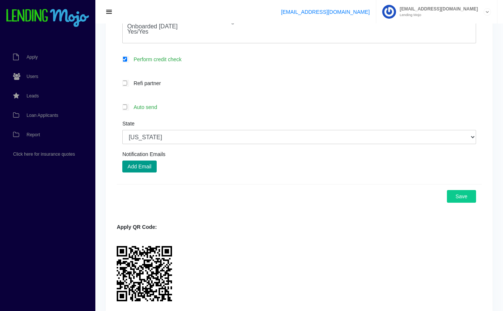
scroll to position [316, 0]
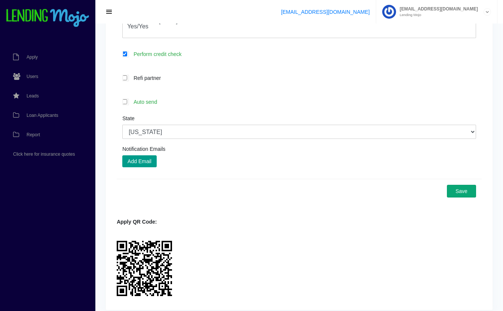
click at [469, 190] on button "Save" at bounding box center [461, 191] width 29 height 13
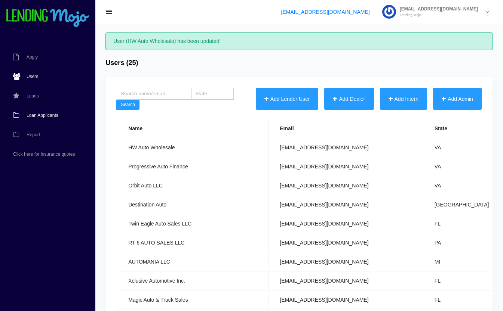
click at [39, 113] on link "Loan Applicants" at bounding box center [44, 115] width 88 height 19
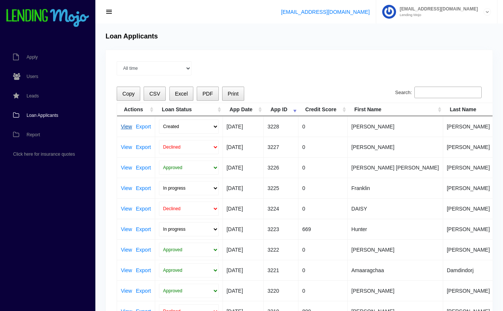
click at [126, 126] on link "View" at bounding box center [126, 126] width 11 height 5
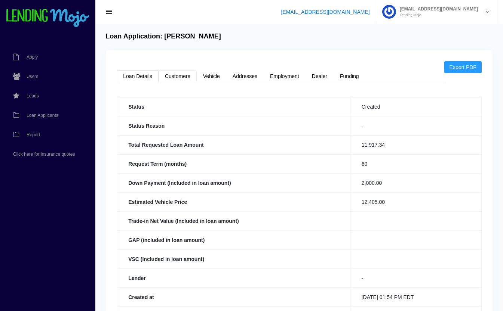
click at [181, 78] on link "Customers" at bounding box center [178, 76] width 38 height 12
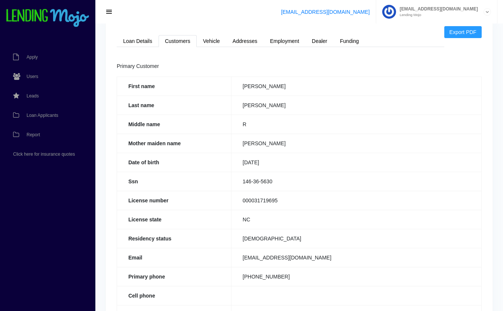
scroll to position [34, 0]
click at [138, 44] on link "Loan Details" at bounding box center [138, 42] width 42 height 12
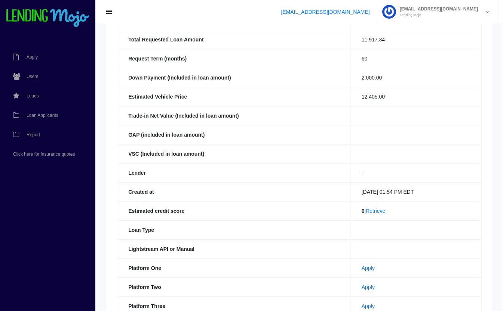
scroll to position [102, 0]
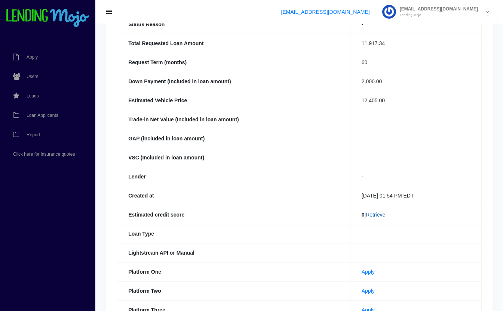
click at [380, 215] on link "Retrieve" at bounding box center [375, 215] width 19 height 6
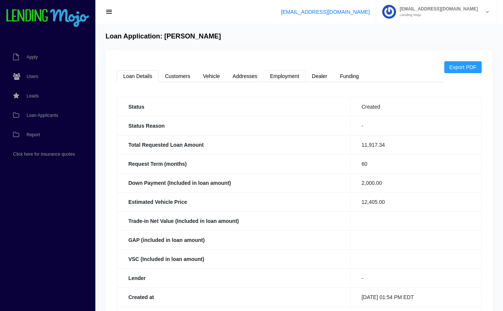
click at [287, 77] on link "Employment" at bounding box center [285, 76] width 42 height 12
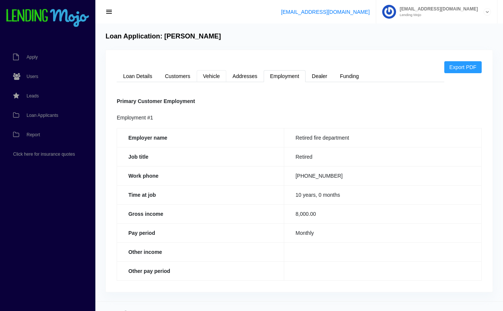
click at [218, 76] on link "Vehicle" at bounding box center [212, 76] width 30 height 12
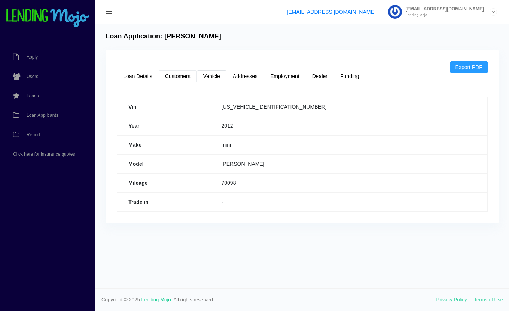
click at [187, 77] on link "Customers" at bounding box center [178, 76] width 38 height 12
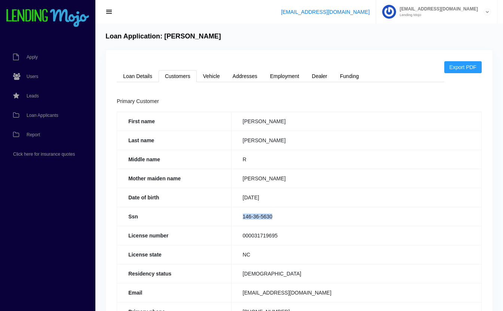
drag, startPoint x: 286, startPoint y: 217, endPoint x: 236, endPoint y: 218, distance: 50.1
click at [236, 218] on td "146-36-5630" at bounding box center [356, 216] width 250 height 19
copy td "146-36-5630"
click at [136, 76] on link "Loan Details" at bounding box center [138, 76] width 42 height 12
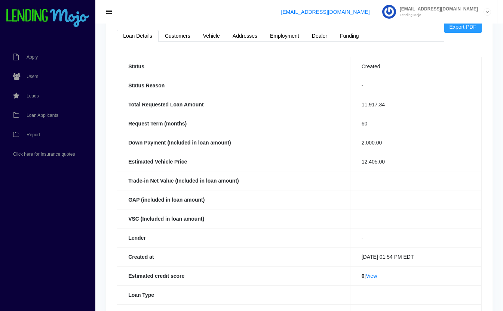
scroll to position [172, 0]
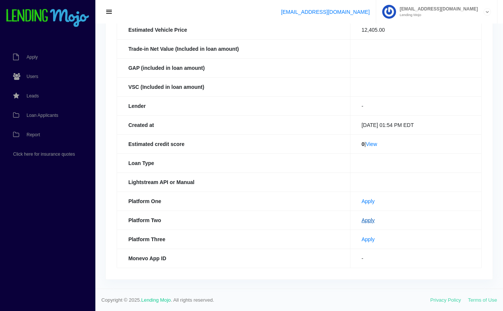
click at [362, 222] on link "Apply" at bounding box center [368, 221] width 13 height 6
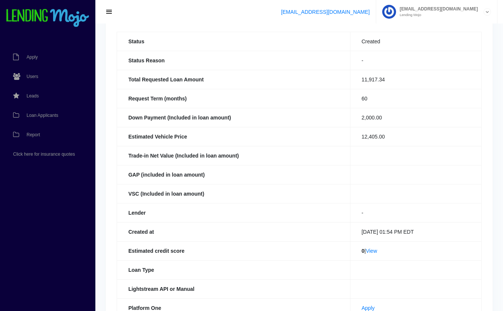
scroll to position [0, 0]
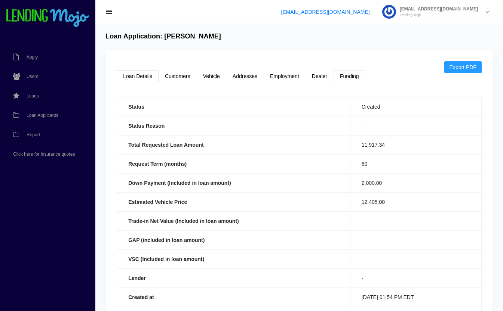
click at [354, 77] on link "Funding" at bounding box center [350, 76] width 32 height 12
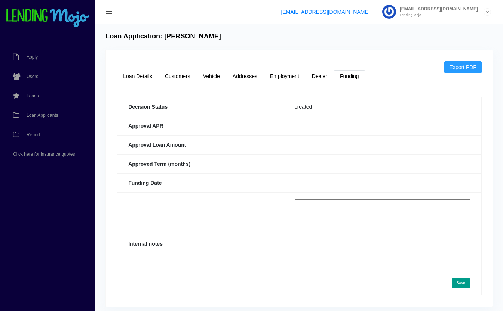
click at [348, 227] on textarea at bounding box center [382, 237] width 175 height 75
paste textarea "https://app.monevo.us/result/3fa80f607ceebee19e5decb1b7d7ccc6"
type textarea "https://app.monevo.us/result/3fa80f607ceebee19e5decb1b7d7ccc6 9.74% 60 or 72 mo…"
click at [459, 281] on button "Save" at bounding box center [461, 283] width 18 height 10
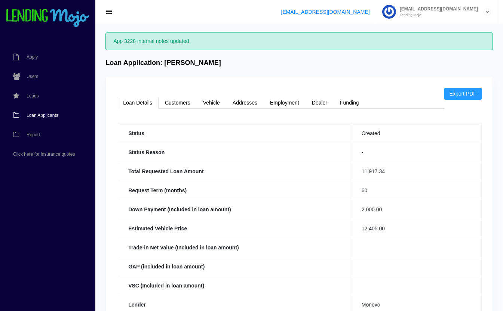
click at [46, 114] on span "Loan Applicants" at bounding box center [43, 115] width 32 height 4
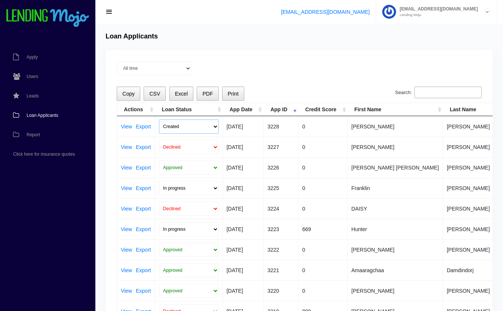
click at [175, 129] on select "Created Submitted" at bounding box center [189, 127] width 60 height 14
select select "submitted"
click at [159, 120] on select "Created Submitted" at bounding box center [189, 127] width 60 height 14
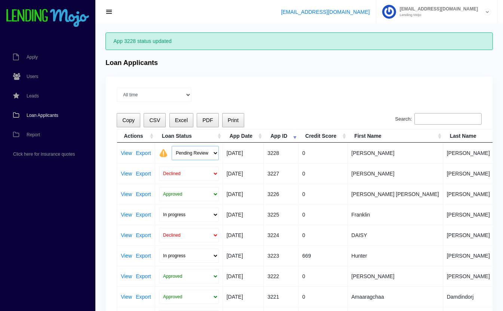
click at [186, 153] on select "Pending Review Approve Decline Unqualified" at bounding box center [195, 153] width 47 height 14
select select "approved"
click at [172, 146] on select "Pending Review Approve Decline Unqualified" at bounding box center [195, 153] width 47 height 14
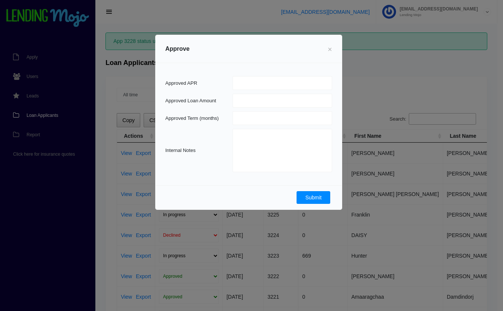
click at [309, 200] on button "Submit" at bounding box center [314, 197] width 34 height 13
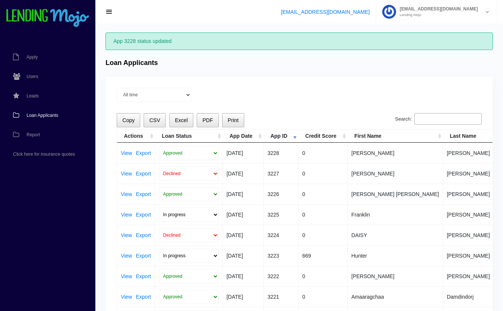
click at [49, 116] on span "Loan Applicants" at bounding box center [43, 115] width 32 height 4
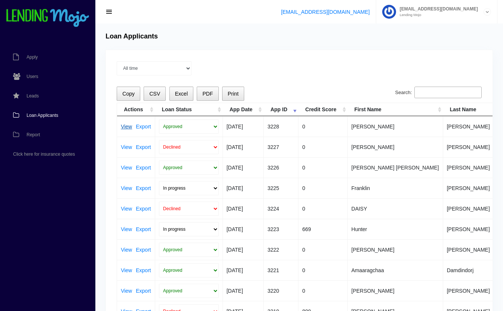
click at [125, 126] on link "View" at bounding box center [126, 126] width 11 height 5
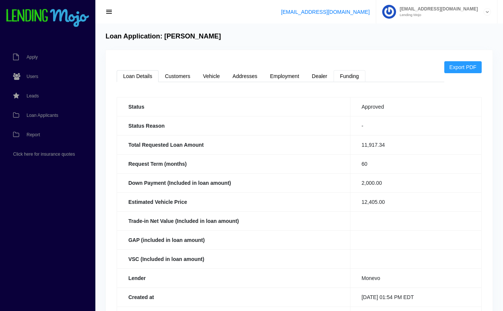
click at [347, 78] on link "Funding" at bounding box center [350, 76] width 32 height 12
